Goal: Task Accomplishment & Management: Use online tool/utility

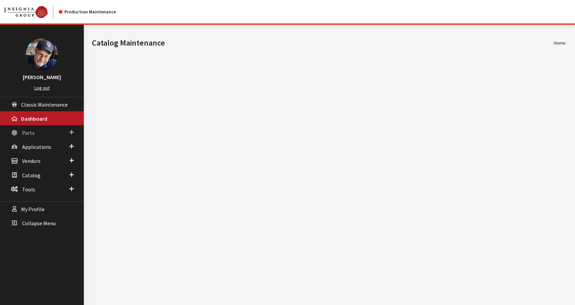
click at [29, 133] on span "Parts" at bounding box center [28, 132] width 12 height 7
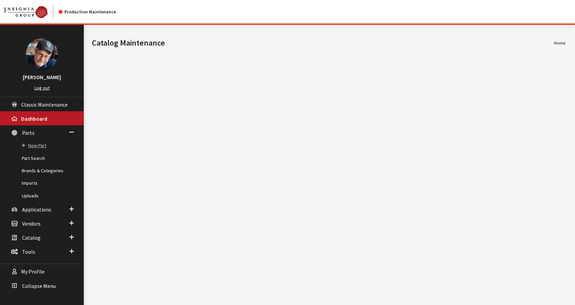
click at [35, 146] on link "New Part" at bounding box center [42, 145] width 84 height 12
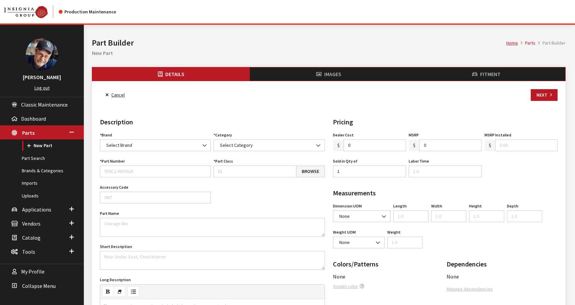
select select
click at [308, 172] on link "Browse" at bounding box center [310, 172] width 29 height 12
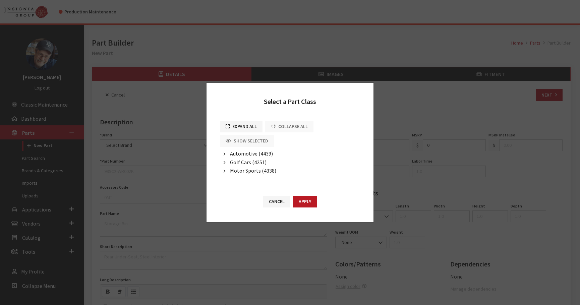
click at [225, 156] on icon "button" at bounding box center [225, 154] width 2 height 5
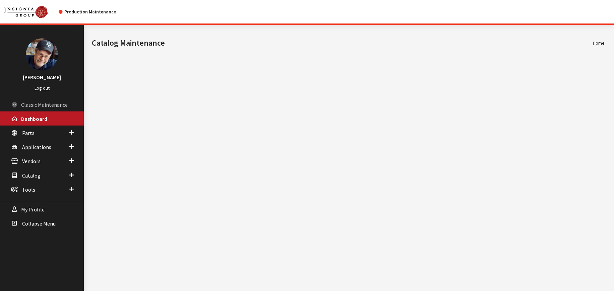
click at [41, 104] on span "Classic Maintenance" at bounding box center [44, 104] width 47 height 7
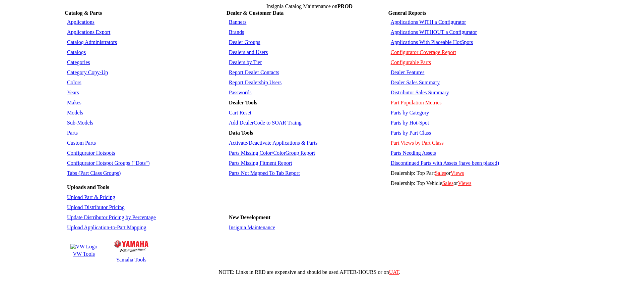
click at [270, 170] on link "Parts Not Mapped To Tab Report" at bounding box center [264, 173] width 71 height 6
